Goal: Find specific page/section: Find specific page/section

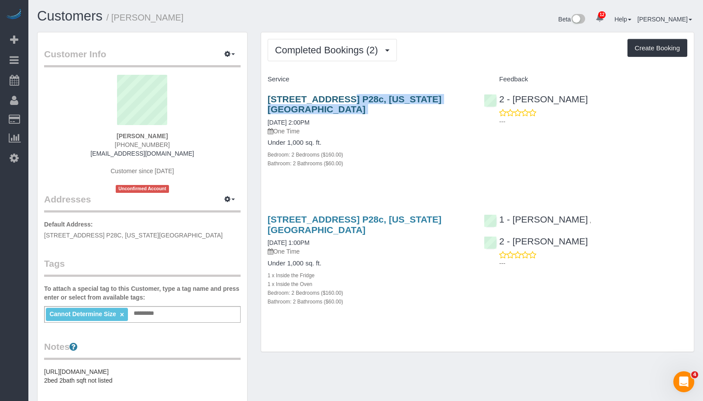
drag, startPoint x: 303, startPoint y: 114, endPoint x: 267, endPoint y: 101, distance: 37.9
click at [268, 101] on div "[STREET_ADDRESS] P28c, [US_STATE][GEOGRAPHIC_DATA] [DATE] 2:00PM One Time" at bounding box center [370, 115] width 204 height 42
copy div "[STREET_ADDRESS] P28c, [US_STATE][GEOGRAPHIC_DATA]"
click at [300, 112] on h3 "[STREET_ADDRESS] P28c, [US_STATE][GEOGRAPHIC_DATA]" at bounding box center [370, 104] width 204 height 20
drag, startPoint x: 290, startPoint y: 111, endPoint x: 268, endPoint y: 97, distance: 26.2
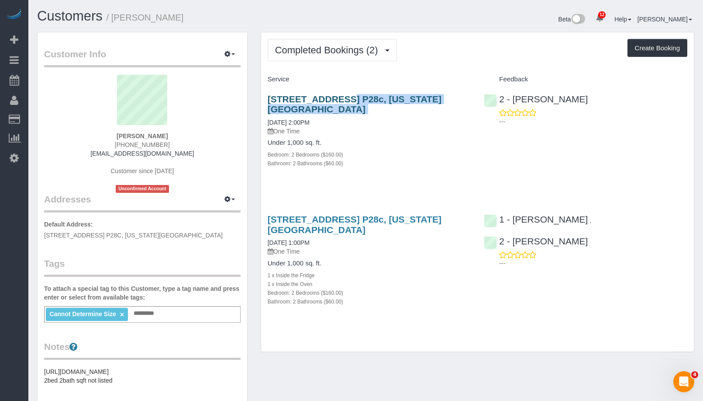
click at [268, 97] on div "[STREET_ADDRESS] P28c, [US_STATE][GEOGRAPHIC_DATA] [DATE] 2:00PM One Time" at bounding box center [370, 115] width 204 height 42
copy div "[STREET_ADDRESS] P28c, [US_STATE][GEOGRAPHIC_DATA]"
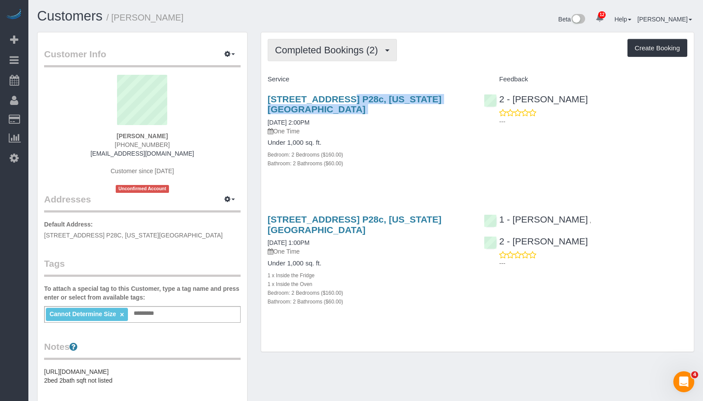
click at [354, 45] on span "Completed Bookings (2)" at bounding box center [328, 50] width 107 height 11
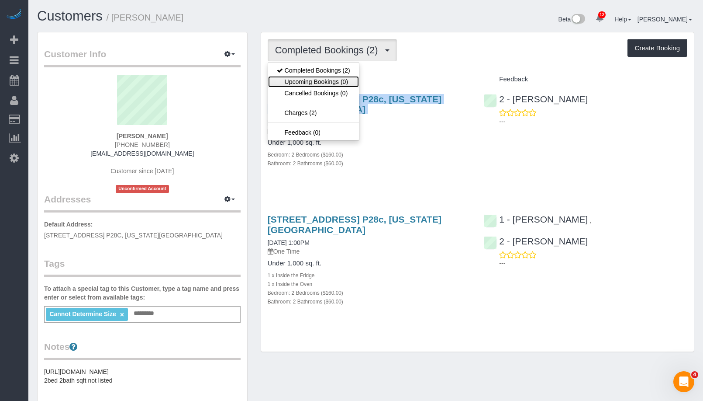
click at [337, 80] on link "Upcoming Bookings (0)" at bounding box center [313, 81] width 91 height 11
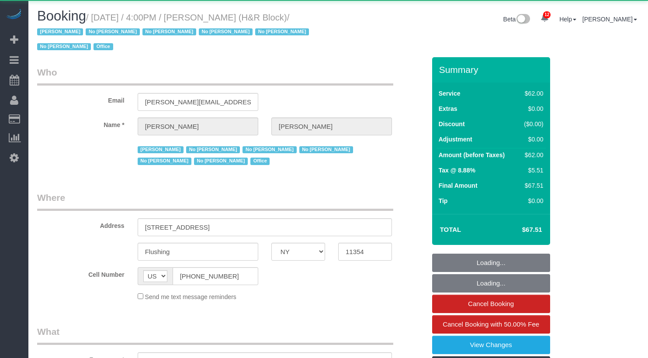
select select "NY"
select select "object:820"
select select "spot44"
select select "number:89"
select select "number:90"
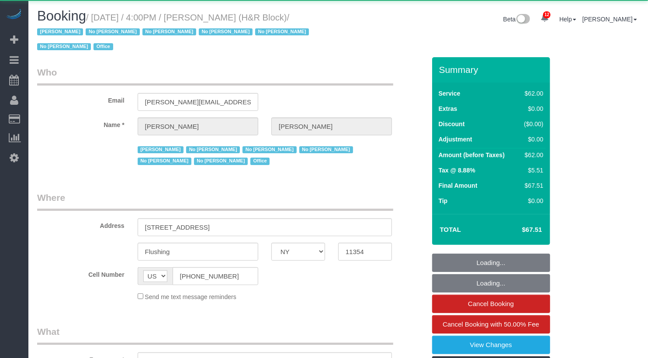
select select "number:15"
select select "number:5"
